Goal: Task Accomplishment & Management: Manage account settings

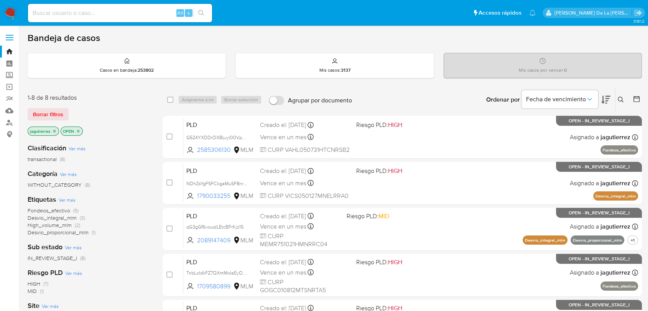
click at [55, 133] on p "jagutierrez" at bounding box center [43, 131] width 31 height 8
click at [54, 132] on icon "close-filter" at bounding box center [54, 131] width 5 height 5
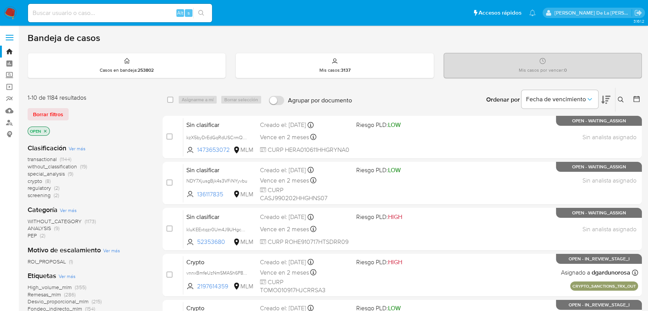
click at [620, 99] on icon at bounding box center [621, 100] width 6 height 6
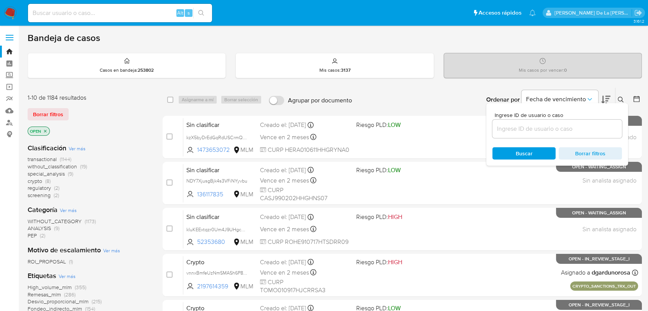
click at [522, 128] on input at bounding box center [557, 129] width 130 height 10
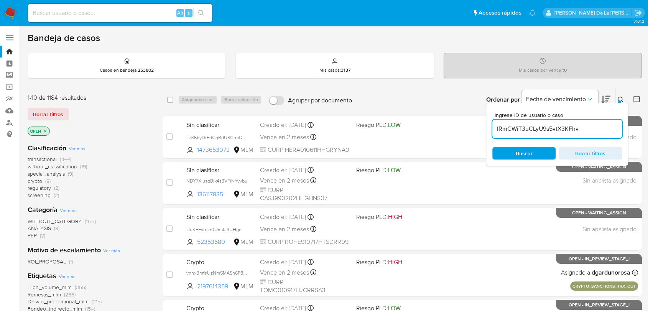
type input "IRmCWiT3uCLyU9s5vtX3KFhv"
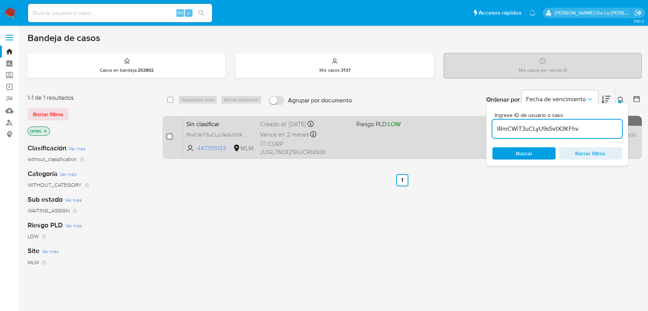
click at [169, 136] on input "checkbox" at bounding box center [169, 136] width 6 height 6
checkbox input "true"
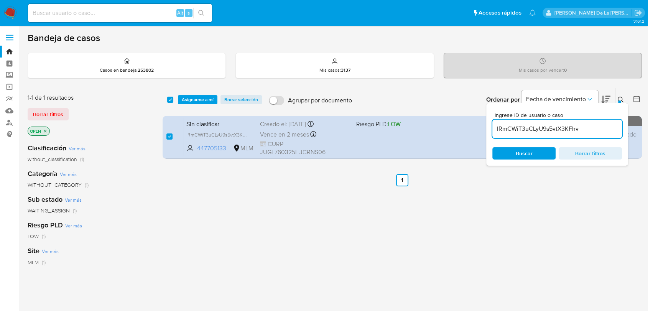
click at [196, 93] on div "select-all-cases-checkbox Asignarme a mí Borrar selección Agrupar por documento…" at bounding box center [402, 100] width 479 height 24
click at [190, 97] on span "Asignarme a mí" at bounding box center [198, 100] width 32 height 8
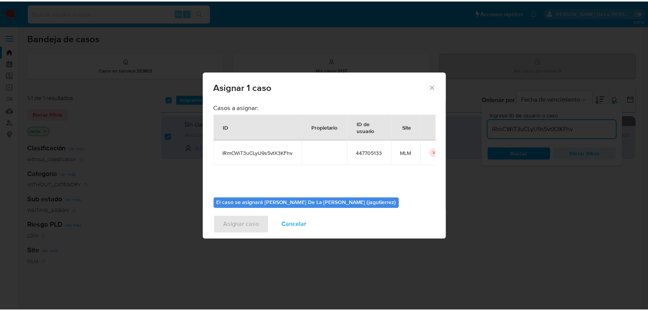
scroll to position [40, 0]
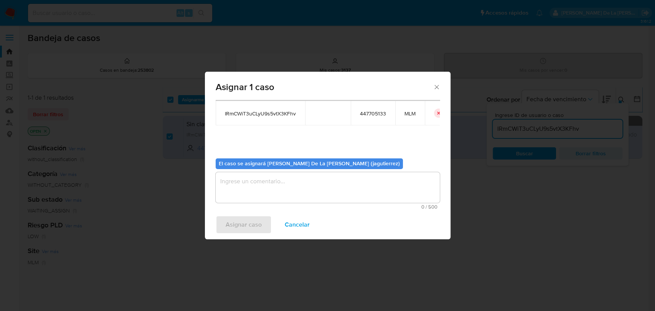
click at [261, 181] on textarea "assign-modal" at bounding box center [328, 187] width 224 height 31
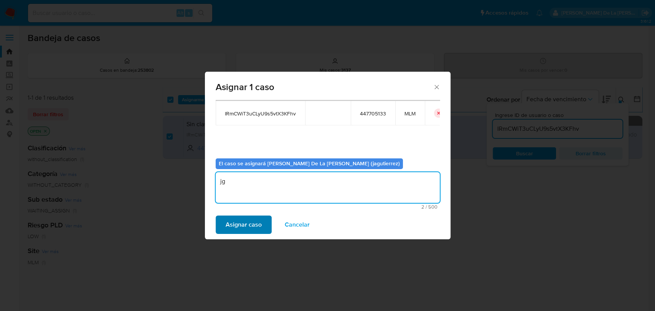
type textarea "jg"
click at [243, 228] on span "Asignar caso" at bounding box center [244, 224] width 36 height 17
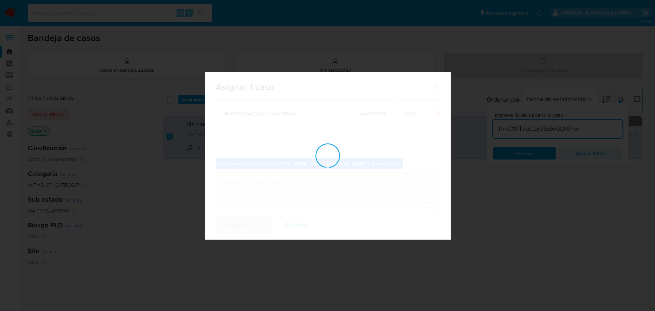
checkbox input "false"
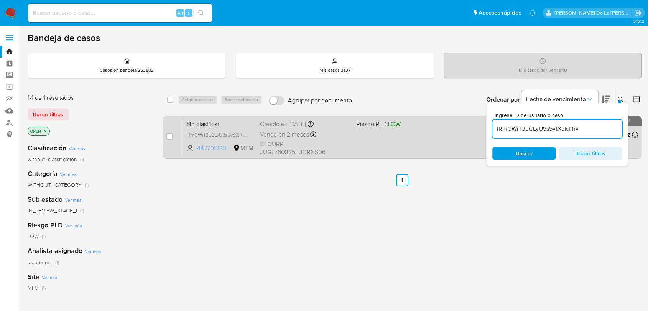
click at [377, 142] on div "Sin clasificar IRmCWiT3uCLyU9s5vtX3KFhv 447705133 MLM Riesgo PLD: LOW Creado el…" at bounding box center [410, 137] width 455 height 39
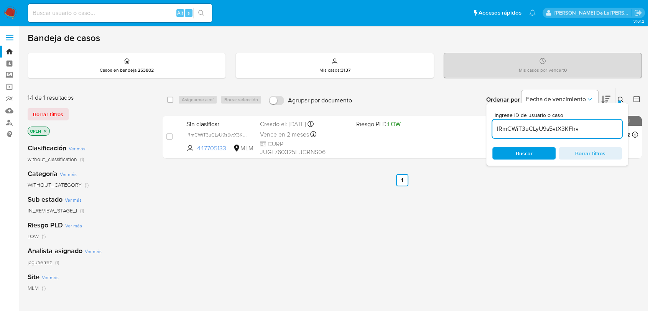
click at [12, 9] on img at bounding box center [10, 13] width 13 height 13
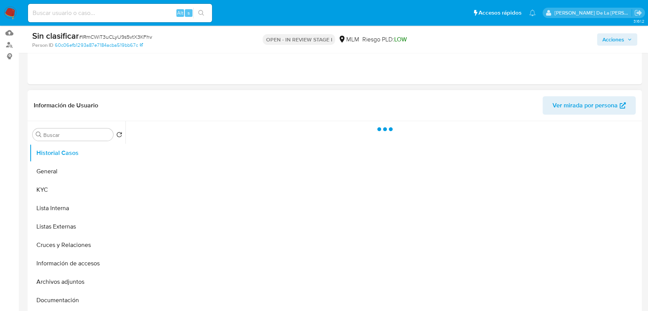
scroll to position [78, 0]
select select "10"
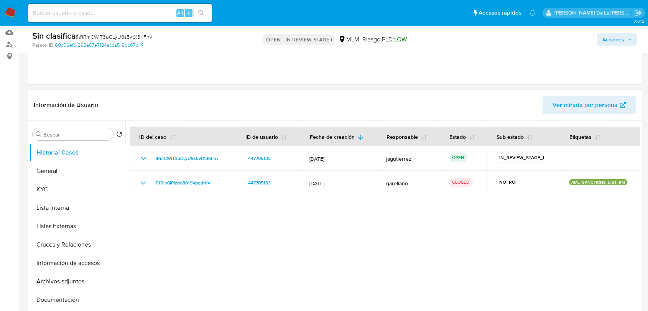
scroll to position [114, 0]
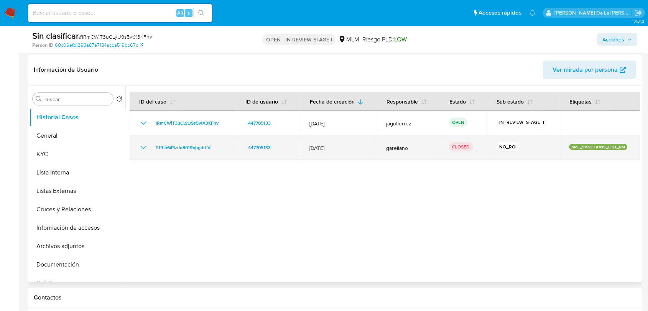
click at [141, 148] on icon "Mostrar/Ocultar" at bounding box center [143, 147] width 9 height 9
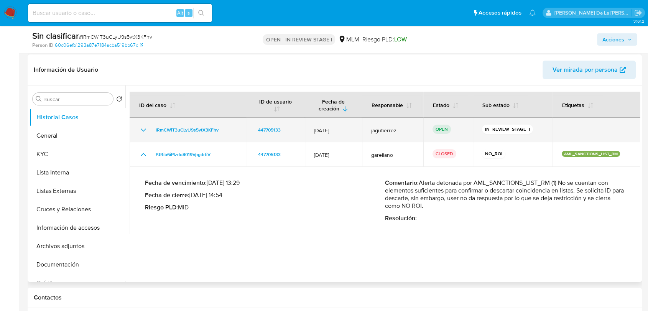
click at [145, 128] on icon "Mostrar/Ocultar" at bounding box center [143, 129] width 9 height 9
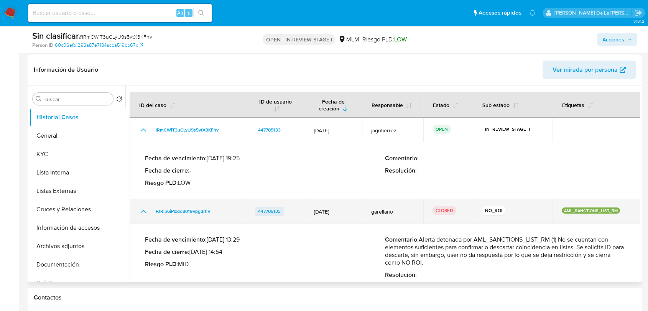
scroll to position [13, 0]
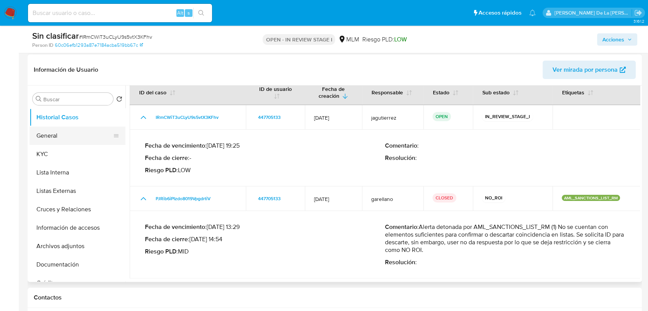
click at [64, 137] on button "General" at bounding box center [75, 136] width 90 height 18
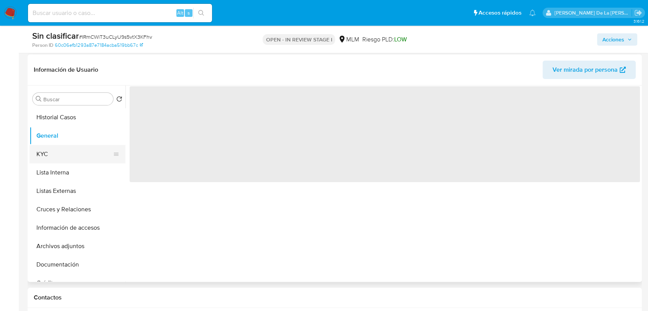
click at [49, 157] on button "KYC" at bounding box center [75, 154] width 90 height 18
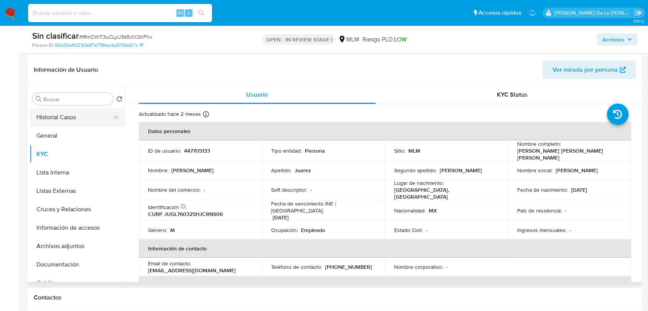
click at [66, 115] on button "Historial Casos" at bounding box center [75, 117] width 90 height 18
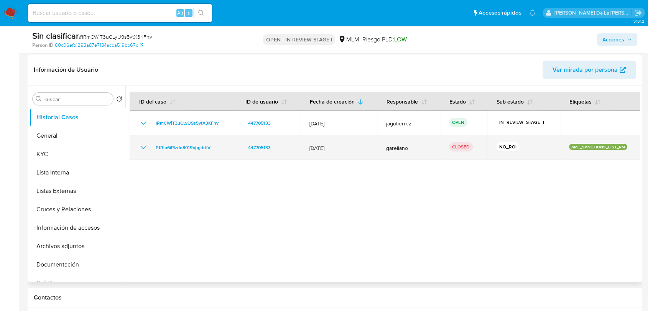
click at [146, 149] on icon "Mostrar/Ocultar" at bounding box center [143, 147] width 9 height 9
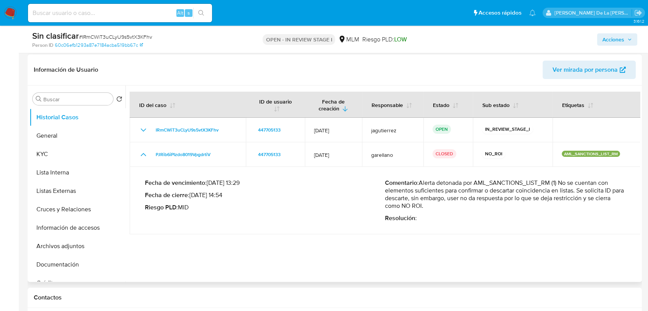
drag, startPoint x: 480, startPoint y: 186, endPoint x: 586, endPoint y: 202, distance: 107.1
click at [586, 201] on p "Comentario : Alerta detonada por AML_SANCTIONS_LIST_RM (1) No se cuentan con el…" at bounding box center [505, 194] width 240 height 31
click at [586, 202] on p "Comentario : Alerta detonada por AML_SANCTIONS_LIST_RM (1) No se cuentan con el…" at bounding box center [505, 194] width 240 height 31
click at [74, 230] on button "Información de accesos" at bounding box center [75, 228] width 90 height 18
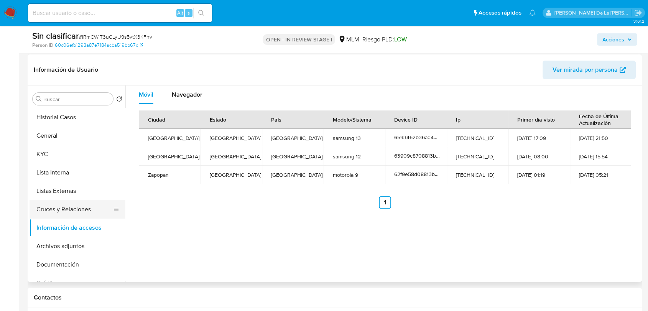
click at [47, 205] on button "Cruces y Relaciones" at bounding box center [75, 209] width 90 height 18
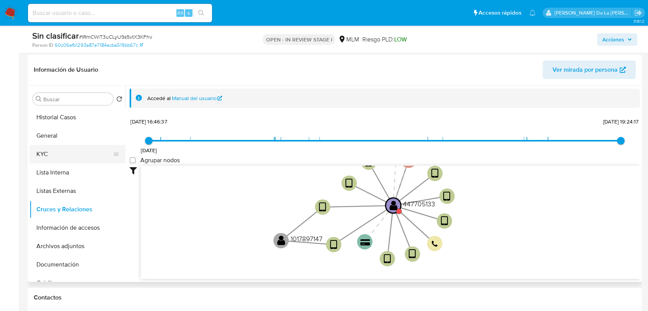
click at [62, 151] on button "KYC" at bounding box center [75, 154] width 90 height 18
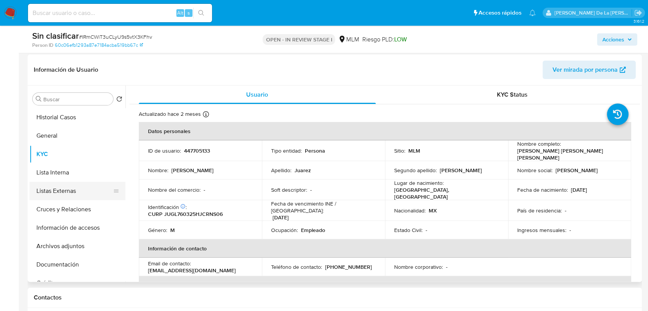
click at [81, 193] on button "Listas Externas" at bounding box center [75, 191] width 90 height 18
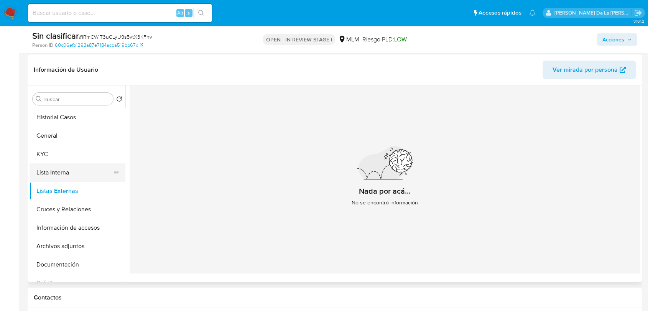
click at [86, 178] on button "Lista Interna" at bounding box center [75, 172] width 90 height 18
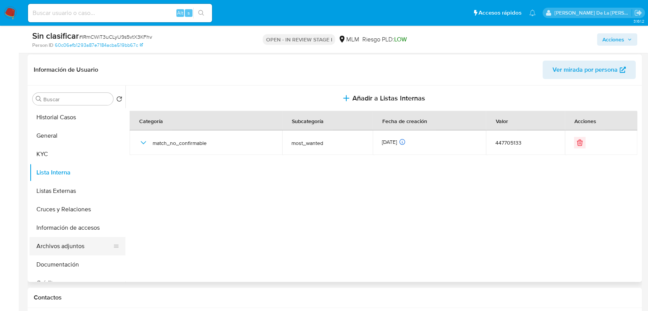
click at [79, 244] on button "Archivos adjuntos" at bounding box center [75, 246] width 90 height 18
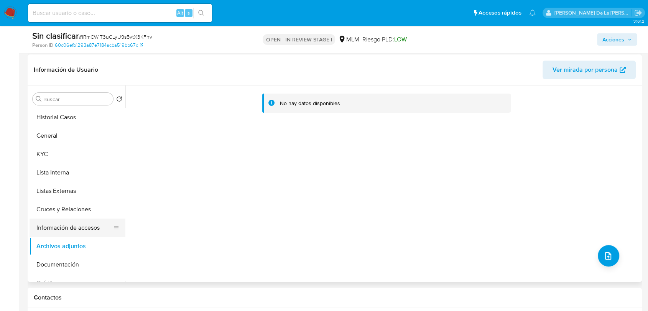
click at [80, 226] on button "Información de accesos" at bounding box center [75, 228] width 90 height 18
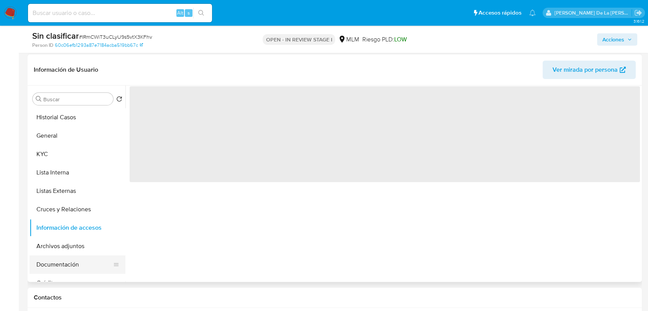
click at [74, 266] on button "Documentación" at bounding box center [75, 264] width 90 height 18
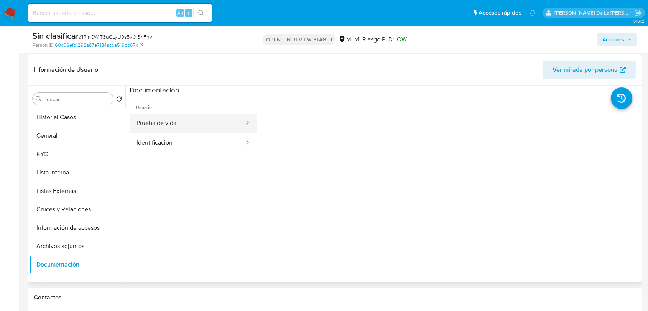
click at [165, 115] on button "Prueba de vida" at bounding box center [187, 124] width 115 height 20
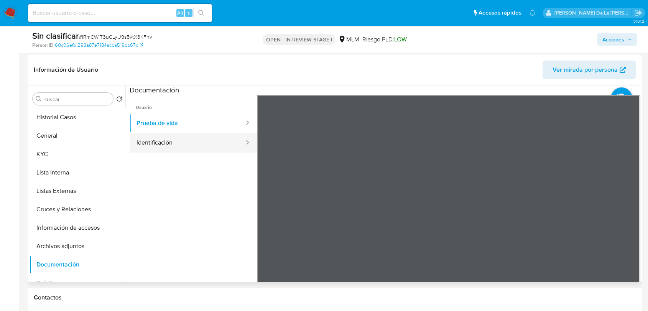
click at [204, 139] on button "Identificación" at bounding box center [187, 143] width 115 height 20
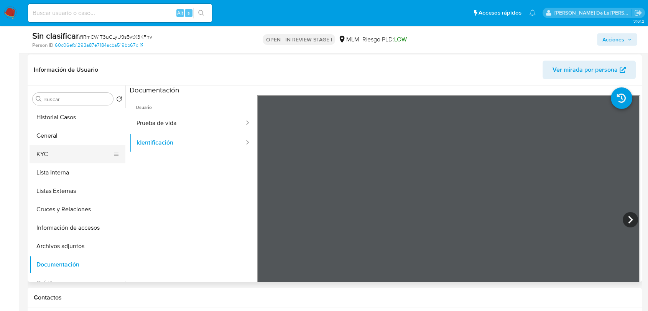
click at [63, 155] on button "KYC" at bounding box center [75, 154] width 90 height 18
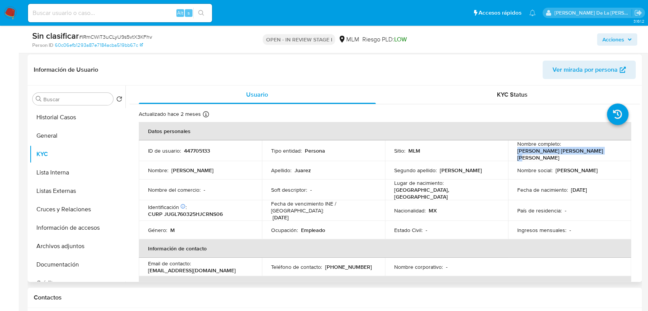
drag, startPoint x: 515, startPoint y: 153, endPoint x: 594, endPoint y: 156, distance: 78.3
click at [594, 156] on div "Nombre completo : Luis Guadalupe Juarez Gonzalez" at bounding box center [569, 150] width 105 height 21
copy p "Luis Guadalupe Juarez Gonzalez"
click at [68, 119] on button "Historial Casos" at bounding box center [75, 117] width 90 height 18
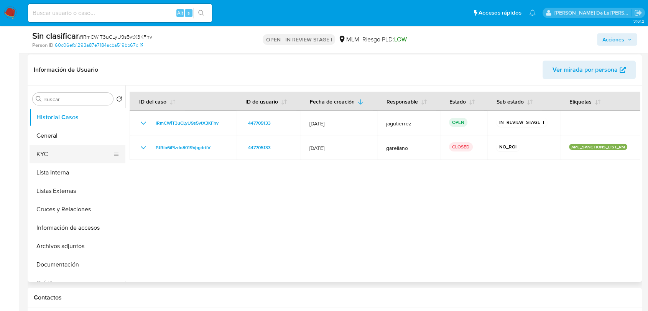
click at [68, 148] on button "KYC" at bounding box center [75, 154] width 90 height 18
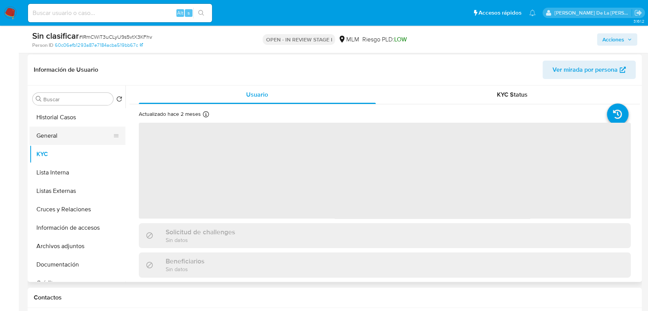
click at [67, 137] on button "General" at bounding box center [75, 136] width 90 height 18
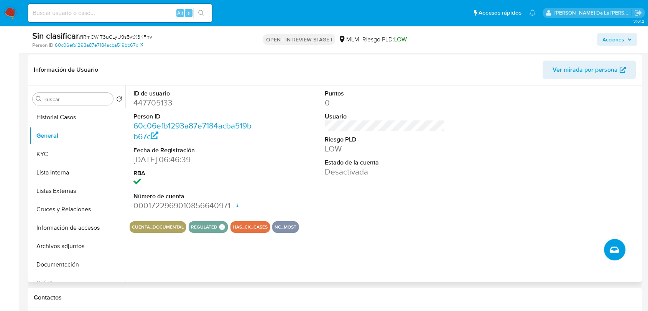
click at [614, 249] on icon "Crear caso manual" at bounding box center [614, 249] width 9 height 9
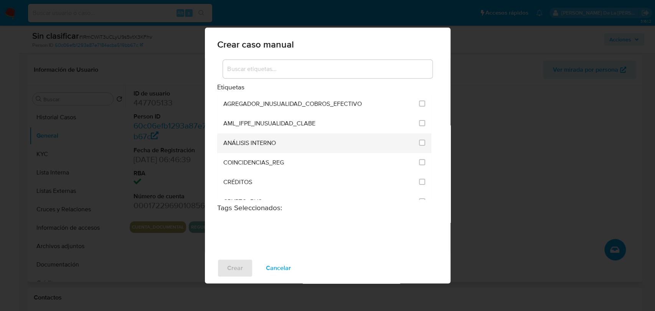
click at [308, 144] on div "ANÁLISIS INTERNO" at bounding box center [318, 143] width 191 height 20
click at [419, 142] on input "1888" at bounding box center [422, 143] width 6 height 6
checkbox input "true"
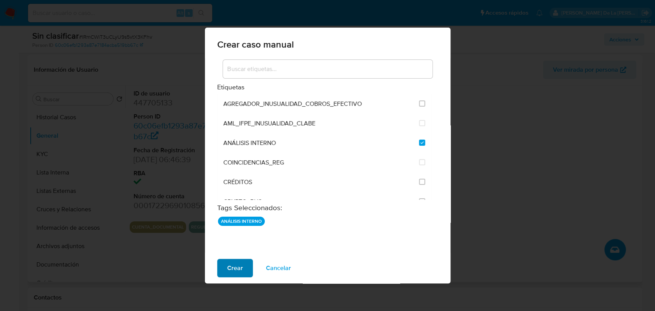
click at [238, 265] on span "Crear" at bounding box center [235, 268] width 16 height 17
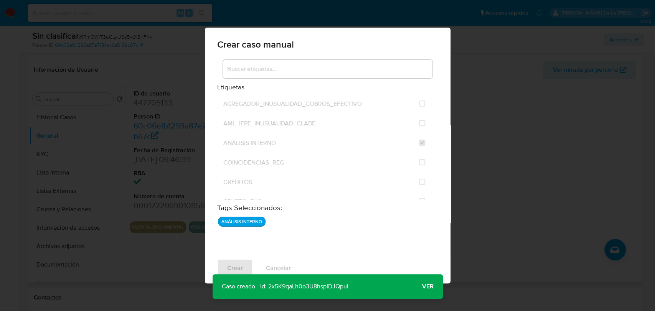
click at [428, 287] on span "Ver" at bounding box center [428, 287] width 12 height 0
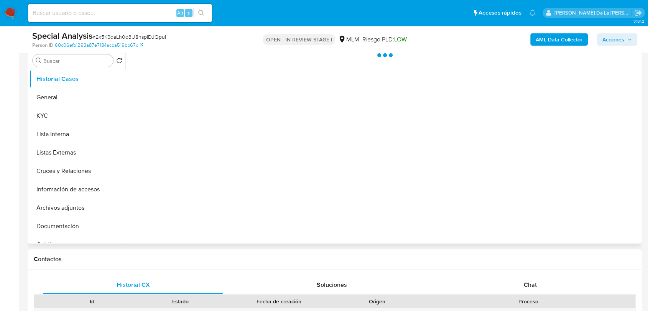
scroll to position [157, 0]
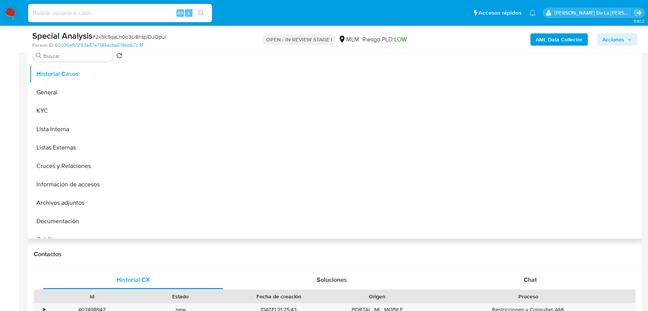
select select "10"
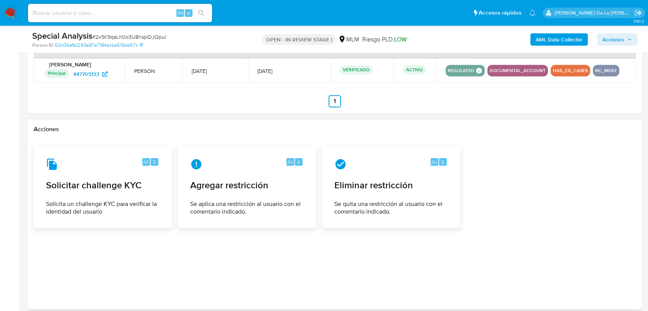
scroll to position [878, 0]
click at [365, 190] on span "Eliminar restricción" at bounding box center [391, 186] width 113 height 12
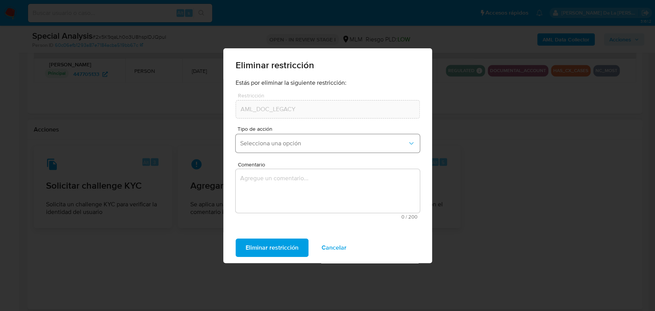
click at [279, 142] on span "Selecciona una opción" at bounding box center [323, 144] width 167 height 8
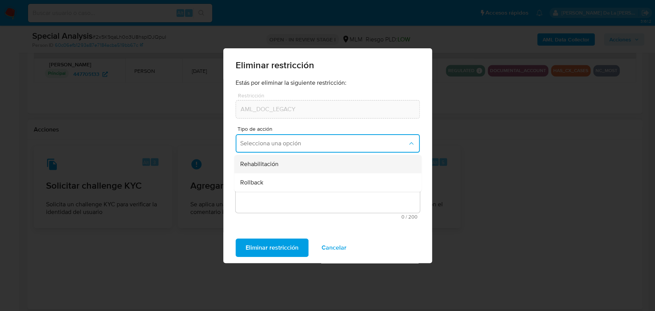
click at [275, 170] on div "Rehabilitación" at bounding box center [325, 164] width 170 height 18
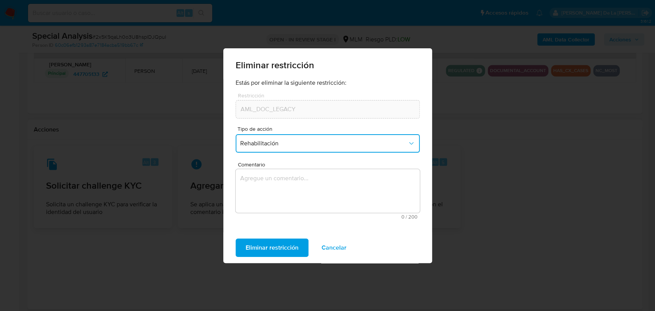
click at [270, 189] on textarea "Comentario" at bounding box center [328, 191] width 184 height 44
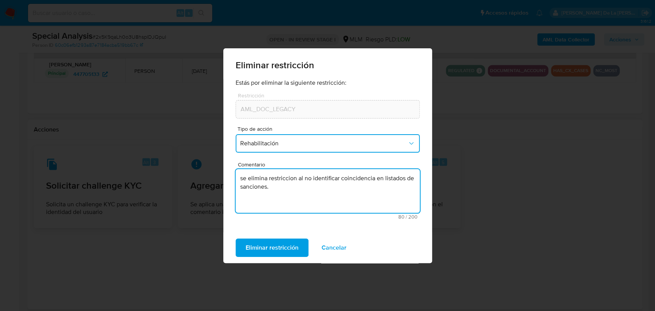
click at [278, 177] on textarea "se elimina restriccion al no identificar coincidencia en listados de sanciones." at bounding box center [328, 191] width 184 height 44
type textarea "se elimina restricción al no identificar coincidencia en listados de sanciones."
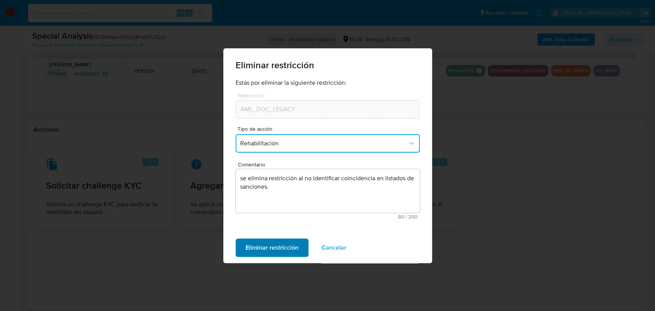
click at [268, 245] on span "Eliminar restricción" at bounding box center [271, 247] width 53 height 17
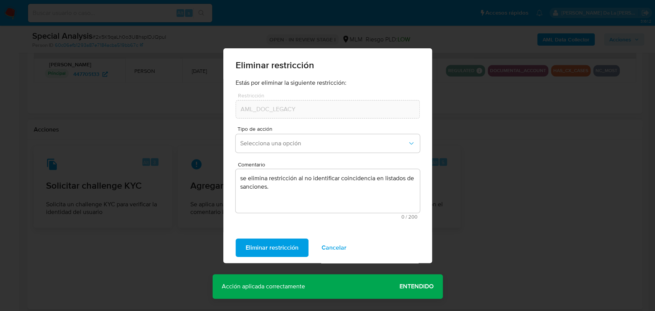
click at [422, 287] on span "Entendido" at bounding box center [416, 287] width 34 height 0
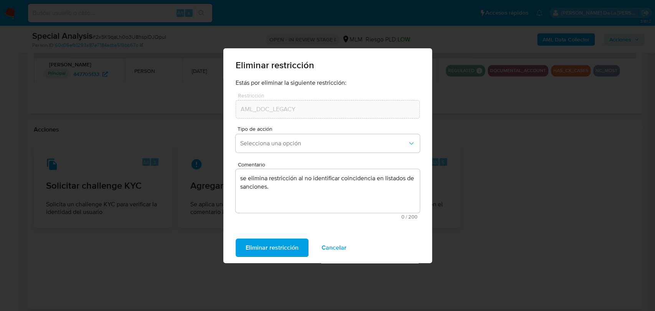
click at [264, 240] on span "Eliminar restricción" at bounding box center [271, 247] width 53 height 17
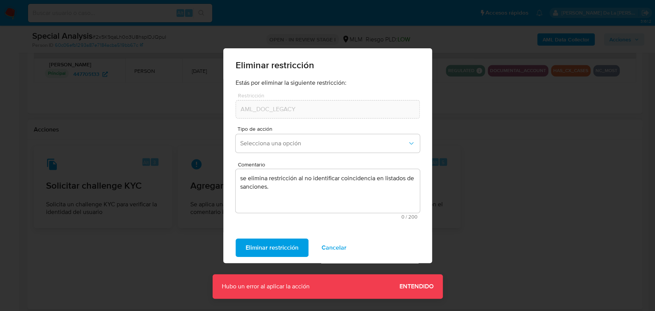
click at [414, 287] on span "Entendido" at bounding box center [416, 287] width 34 height 0
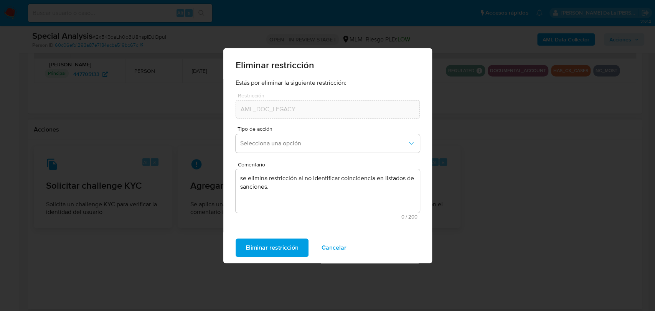
click at [340, 254] on span "Cancelar" at bounding box center [333, 247] width 25 height 17
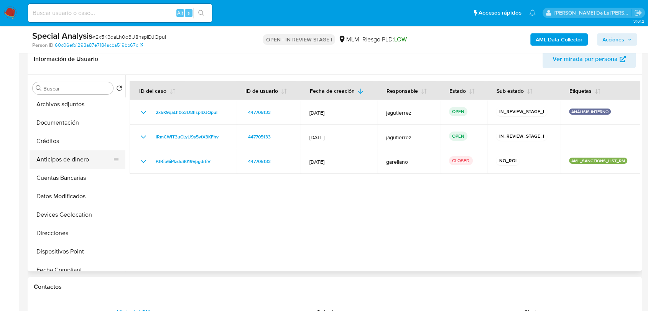
scroll to position [0, 0]
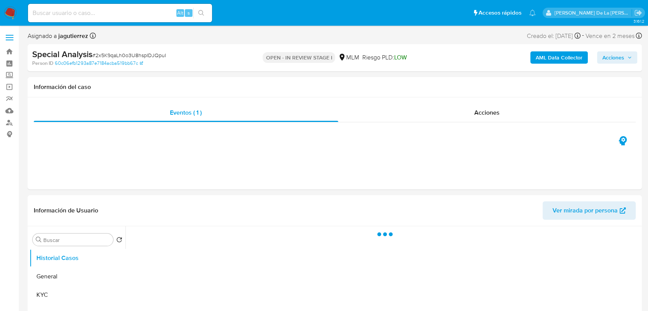
select select "10"
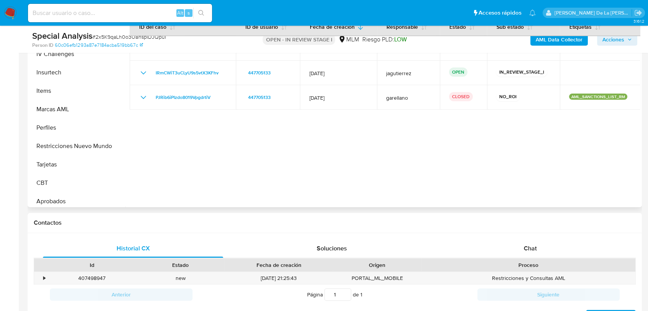
scroll to position [339, 0]
click at [81, 139] on button "Restricciones Nuevo Mundo" at bounding box center [75, 146] width 90 height 18
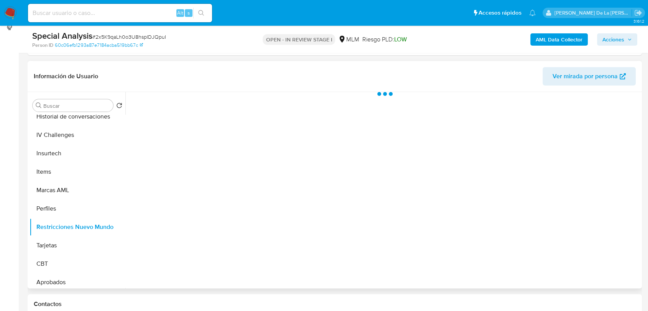
scroll to position [105, 0]
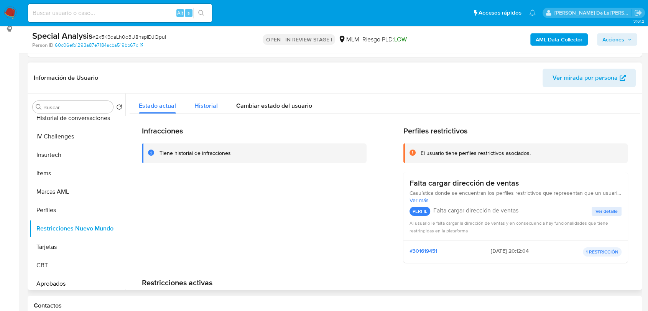
click at [208, 106] on span "Historial" at bounding box center [205, 105] width 23 height 9
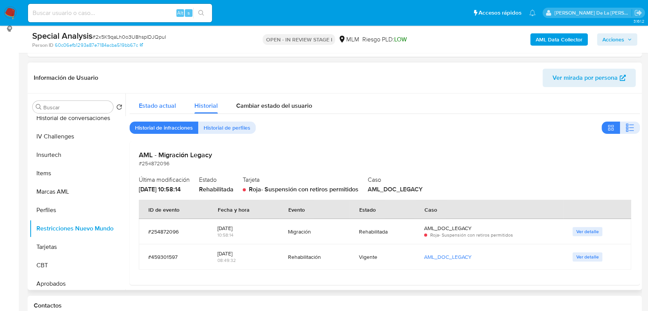
click at [153, 104] on span "Estado actual" at bounding box center [157, 105] width 37 height 9
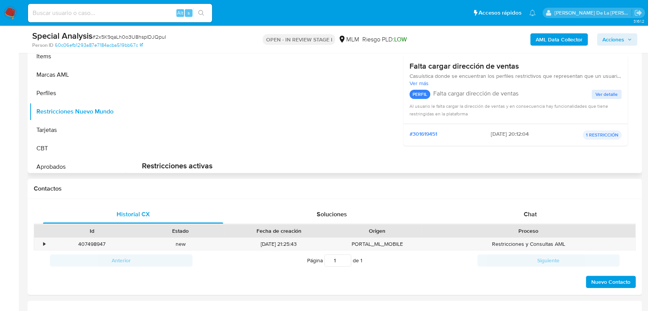
scroll to position [114, 0]
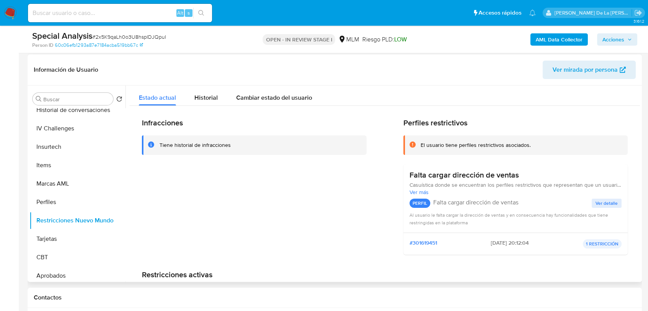
click at [257, 227] on div "Infracciones Tiene historial de infracciones" at bounding box center [254, 189] width 225 height 143
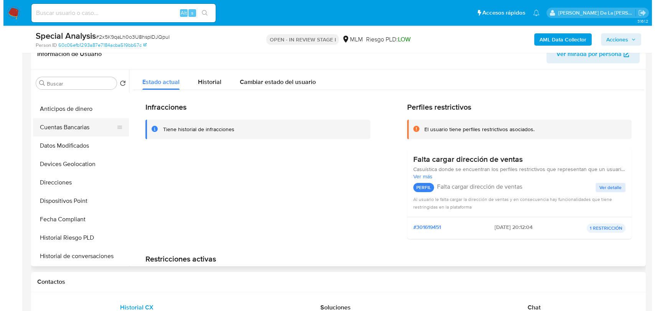
scroll to position [0, 0]
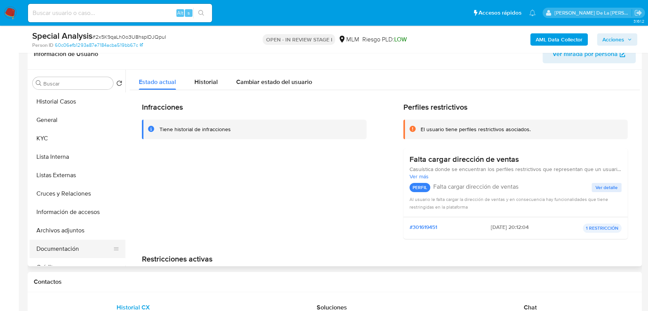
click at [75, 245] on button "Documentación" at bounding box center [75, 249] width 90 height 18
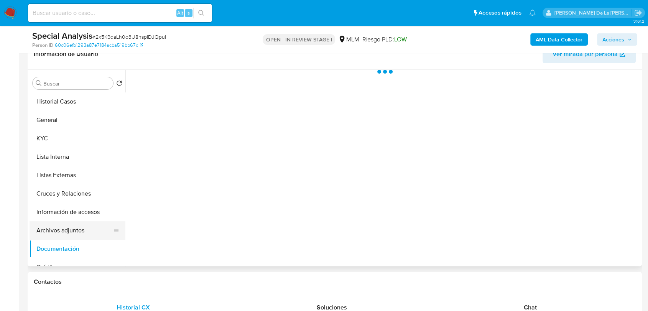
click at [72, 227] on button "Archivos adjuntos" at bounding box center [75, 230] width 90 height 18
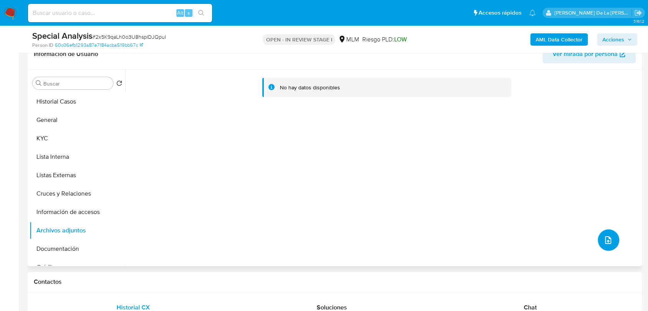
click at [613, 238] on button "upload-file" at bounding box center [608, 239] width 21 height 21
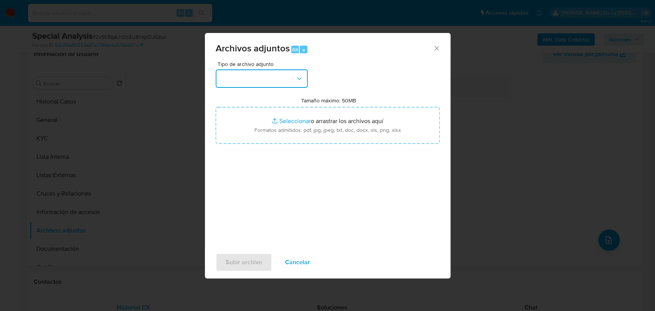
click at [275, 76] on button "button" at bounding box center [262, 78] width 92 height 18
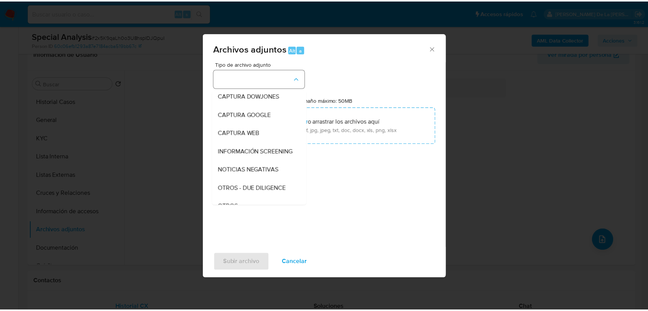
scroll to position [40, 0]
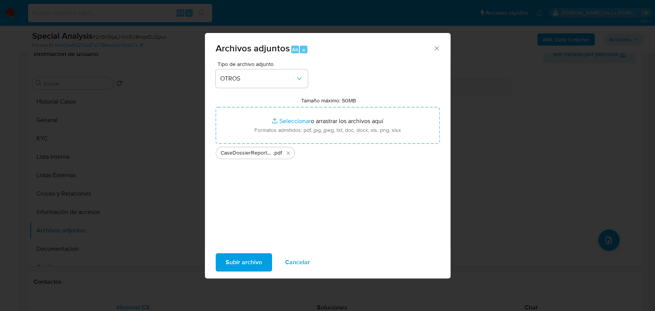
drag, startPoint x: 326, startPoint y: 122, endPoint x: 241, endPoint y: 265, distance: 166.7
click at [241, 265] on span "Subir archivo" at bounding box center [244, 262] width 36 height 17
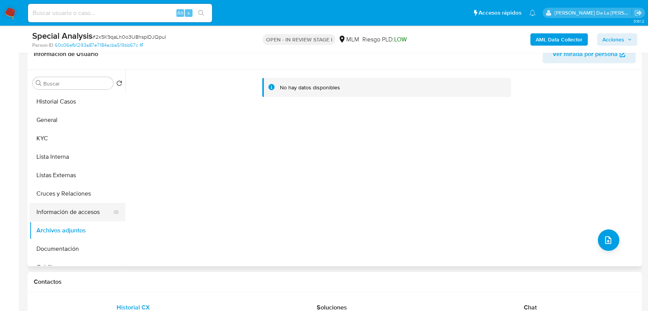
click at [57, 212] on button "Información de accesos" at bounding box center [75, 212] width 90 height 18
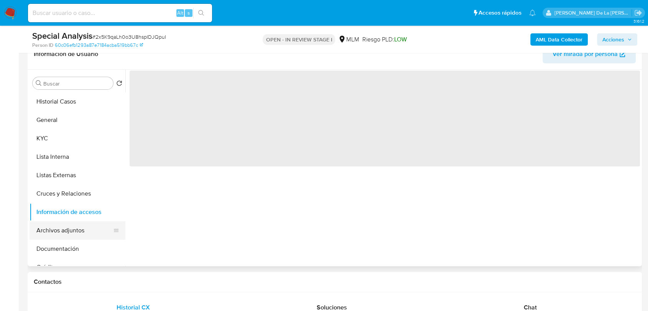
click at [48, 231] on button "Archivos adjuntos" at bounding box center [75, 230] width 90 height 18
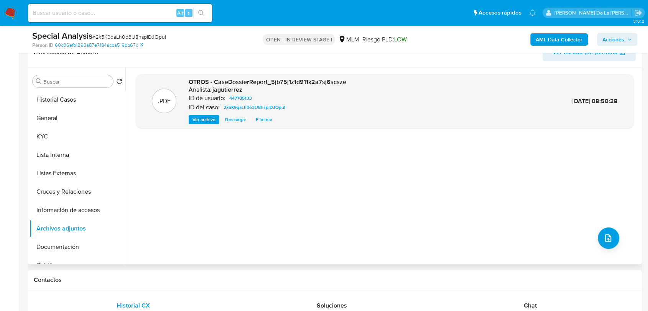
scroll to position [132, 0]
click at [626, 38] on span "Acciones" at bounding box center [618, 39] width 30 height 11
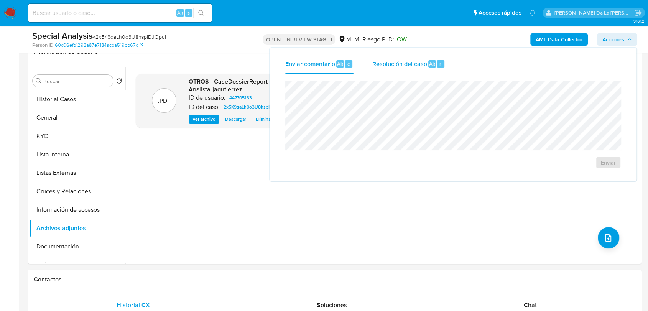
click at [394, 61] on span "Resolución del caso" at bounding box center [399, 63] width 55 height 9
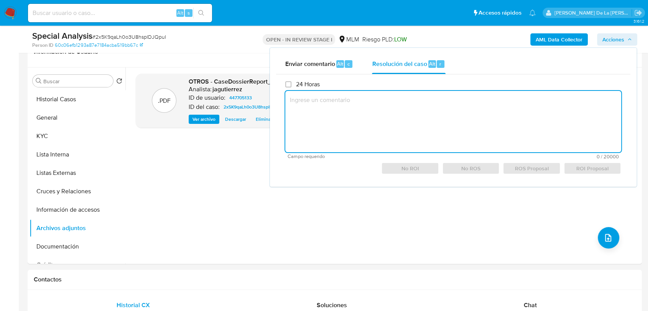
click at [333, 124] on textarea at bounding box center [453, 121] width 336 height 61
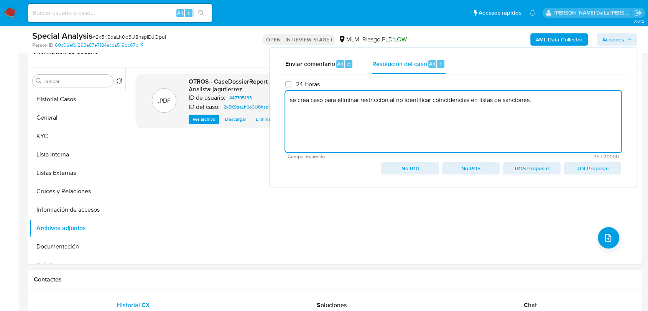
click at [374, 104] on textarea "se crea caso para eliminar restriccion al no identificar coincidencias en lista…" at bounding box center [453, 121] width 336 height 61
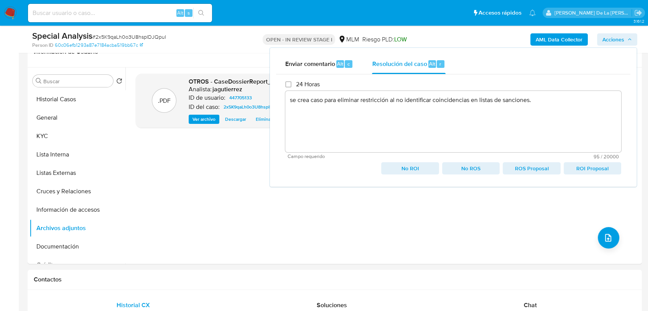
click at [420, 168] on span "No ROI" at bounding box center [410, 168] width 47 height 11
type textarea "se crea caso para eliminar restricción al no identificar coincidencias en lista…"
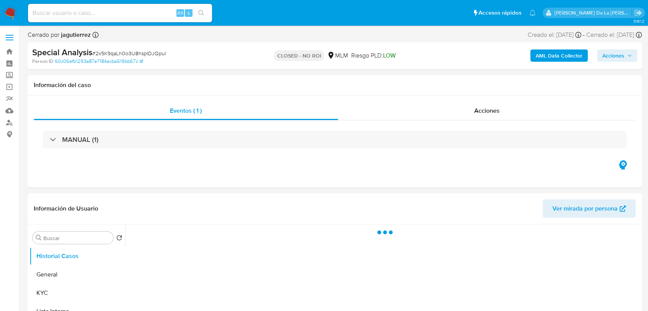
select select "10"
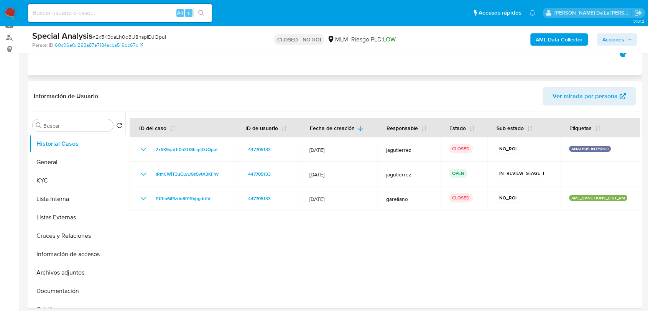
scroll to position [86, 0]
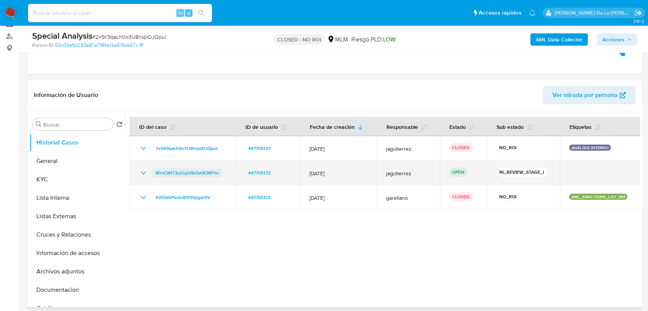
click at [180, 171] on span "IRmCWiT3uCLyU9s5vtX3KFhv" at bounding box center [187, 172] width 63 height 9
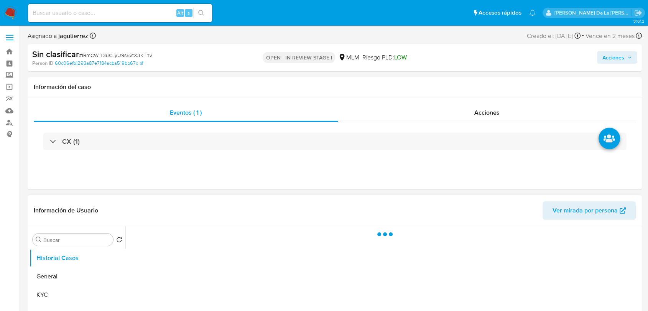
select select "10"
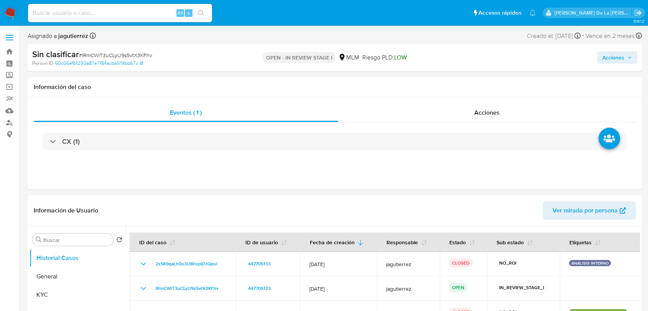
click at [615, 59] on span "Acciones" at bounding box center [614, 57] width 22 height 12
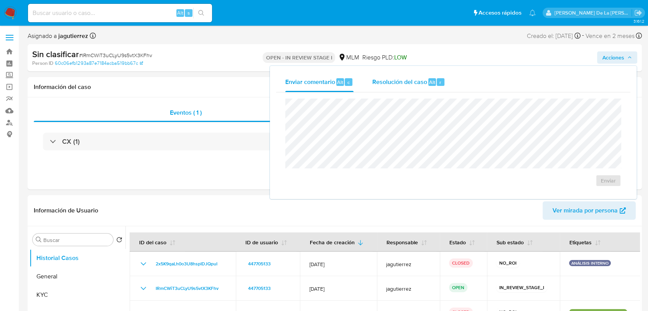
click at [420, 79] on span "Resolución del caso" at bounding box center [399, 81] width 55 height 9
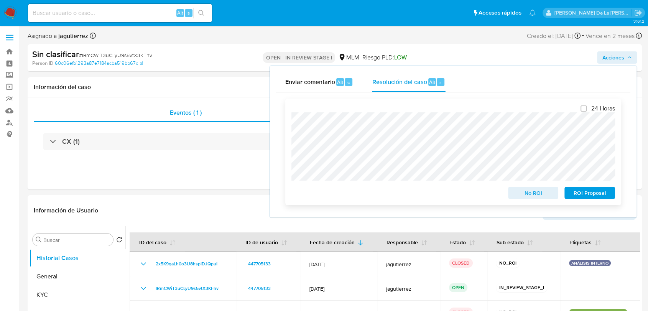
click at [521, 196] on span "No ROI" at bounding box center [534, 193] width 40 height 11
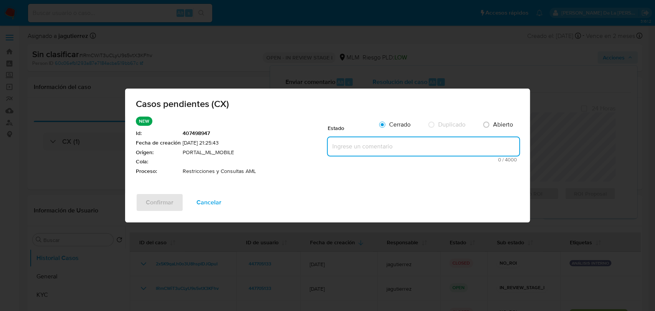
click at [364, 142] on textarea at bounding box center [423, 146] width 191 height 18
click at [212, 198] on span "Cancelar" at bounding box center [208, 202] width 25 height 17
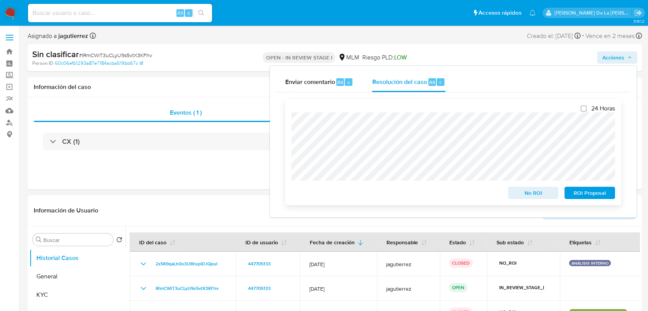
click at [538, 196] on span "No ROI" at bounding box center [534, 193] width 40 height 11
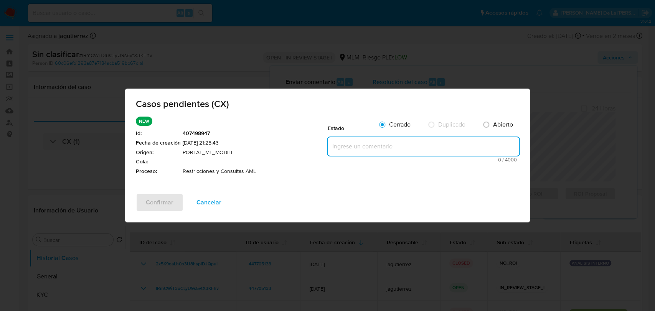
click at [371, 141] on textarea at bounding box center [423, 146] width 191 height 18
paste textarea "se eliminan restricciones a cuenta, no hay coincidencias en listas de sanciones."
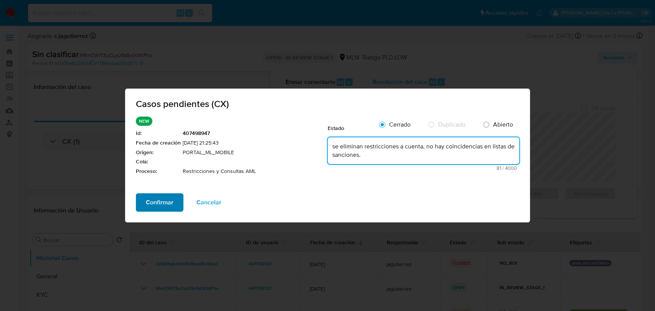
type textarea "se eliminan restricciones a cuenta, no hay coincidencias en listas de sanciones."
click at [168, 197] on span "Confirmar" at bounding box center [160, 202] width 28 height 17
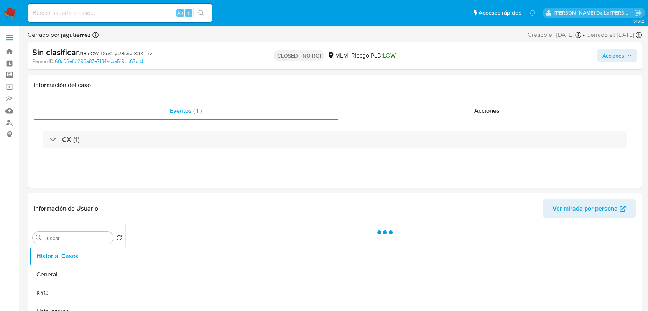
select select "10"
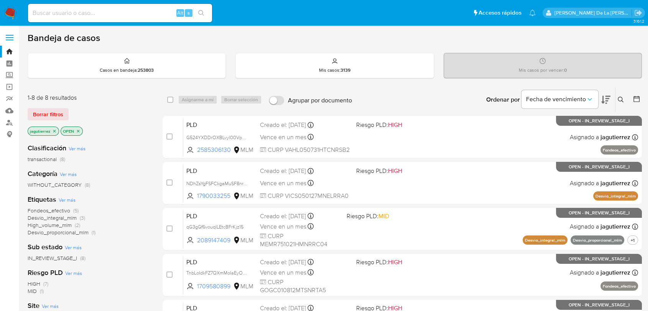
click at [53, 130] on icon "close-filter" at bounding box center [54, 131] width 5 height 5
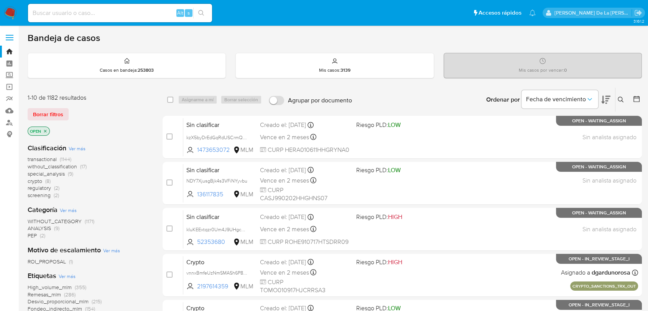
click at [36, 196] on span "screening" at bounding box center [39, 195] width 23 height 8
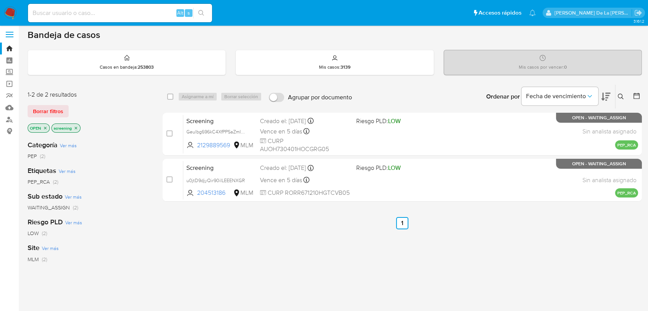
scroll to position [1, 0]
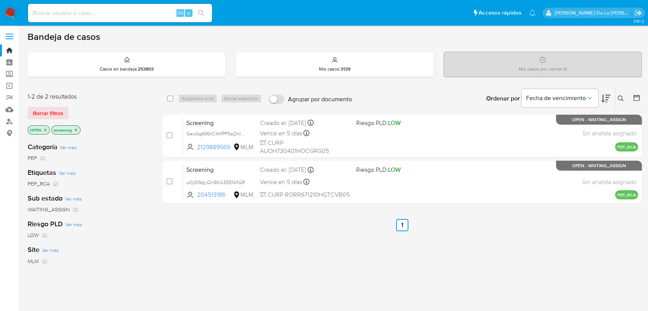
click at [12, 13] on img at bounding box center [10, 13] width 13 height 13
